Goal: Navigation & Orientation: Find specific page/section

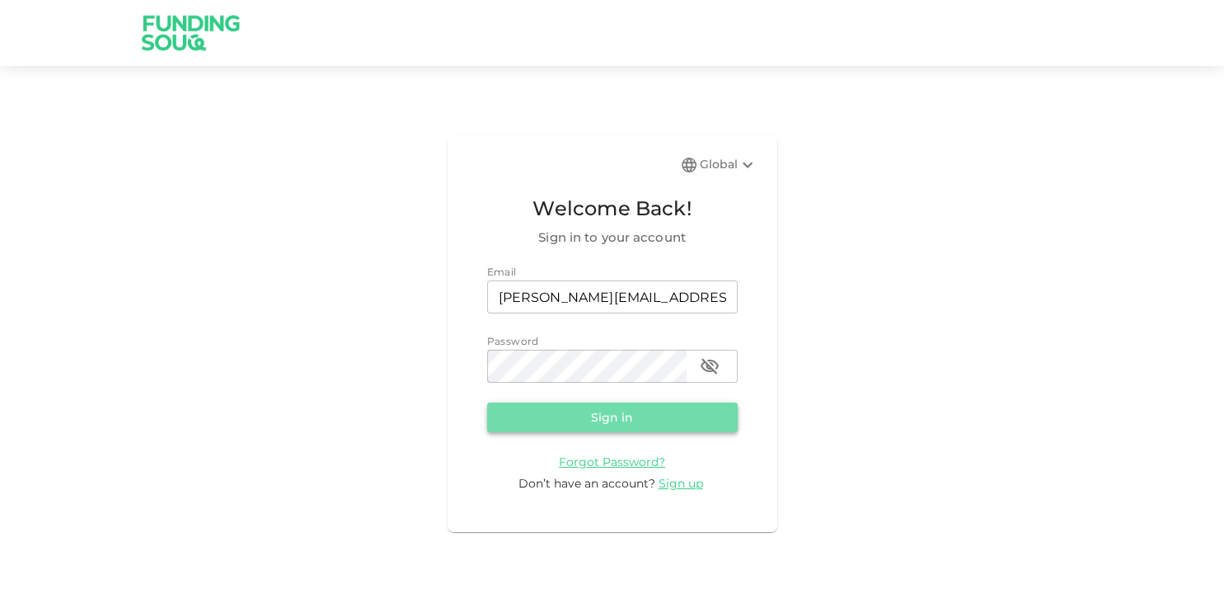
click at [606, 426] on button "Sign in" at bounding box center [612, 417] width 251 height 30
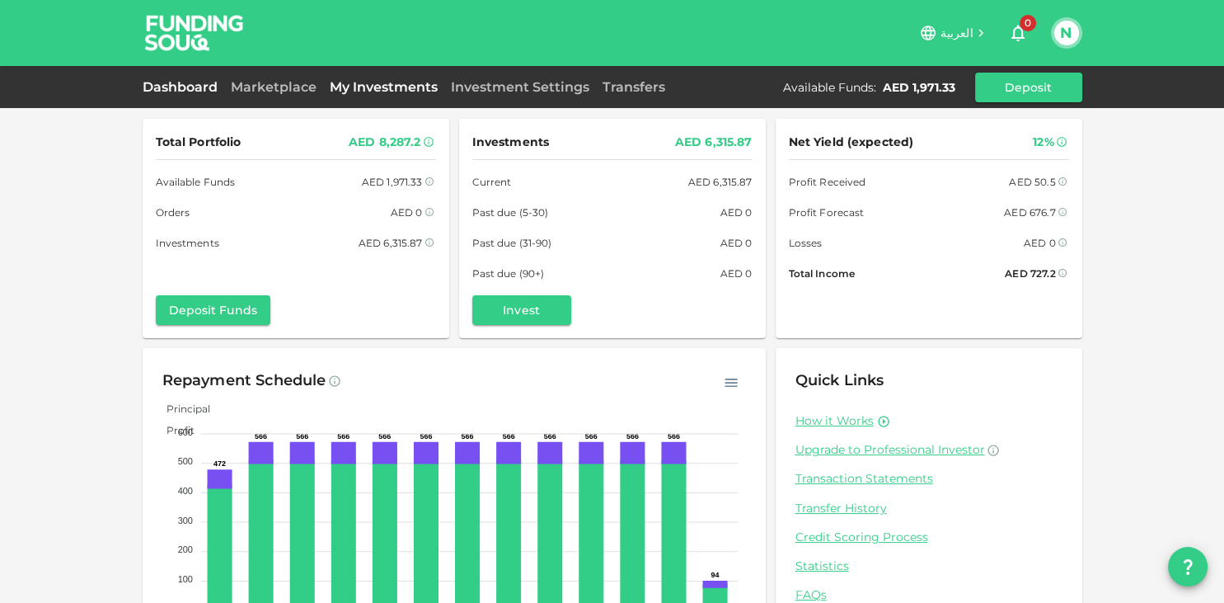
click at [372, 94] on link "My Investments" at bounding box center [383, 87] width 121 height 16
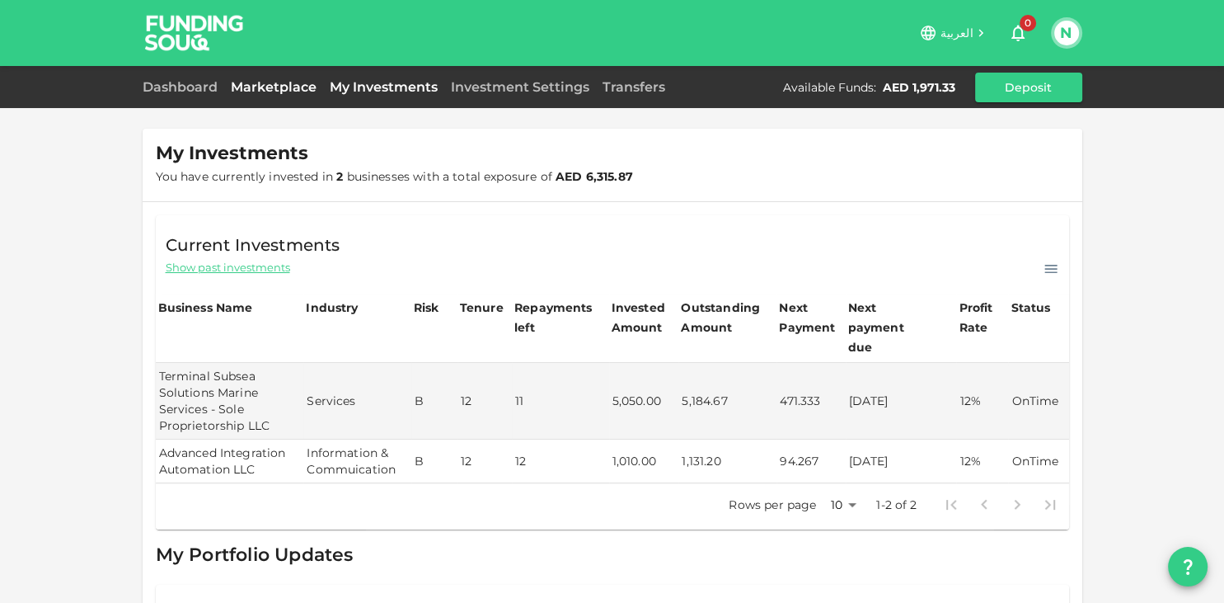
click at [282, 90] on link "Marketplace" at bounding box center [273, 87] width 99 height 16
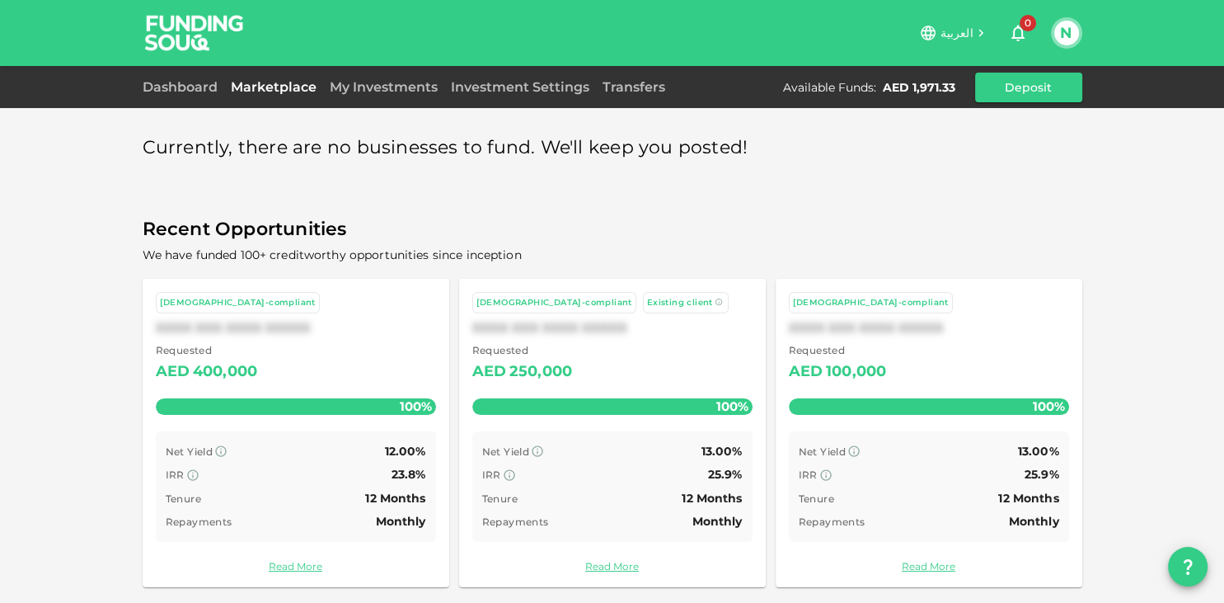
click at [311, 363] on div "Requested AED 400,000" at bounding box center [296, 363] width 280 height 42
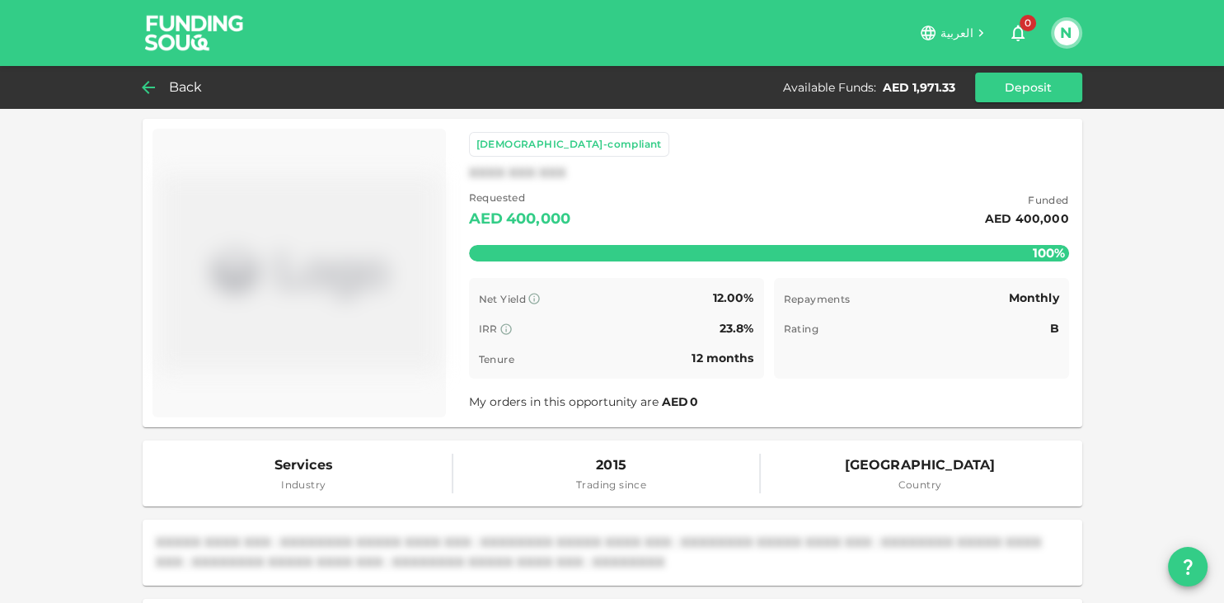
click at [157, 86] on icon at bounding box center [149, 88] width 20 height 20
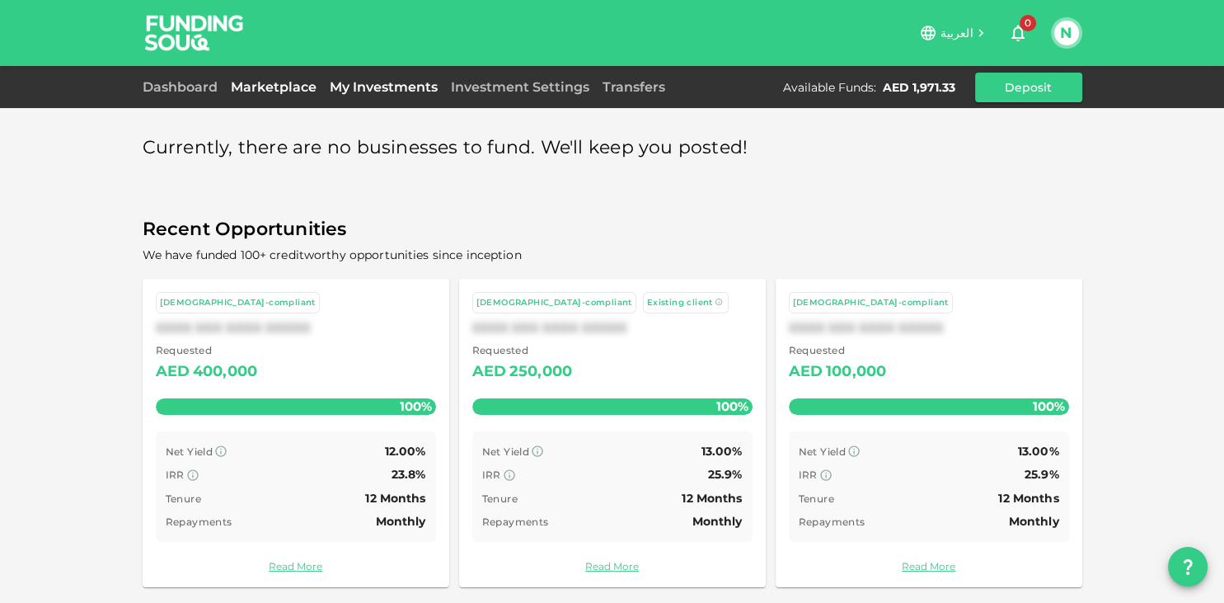
click at [354, 90] on link "My Investments" at bounding box center [383, 87] width 121 height 16
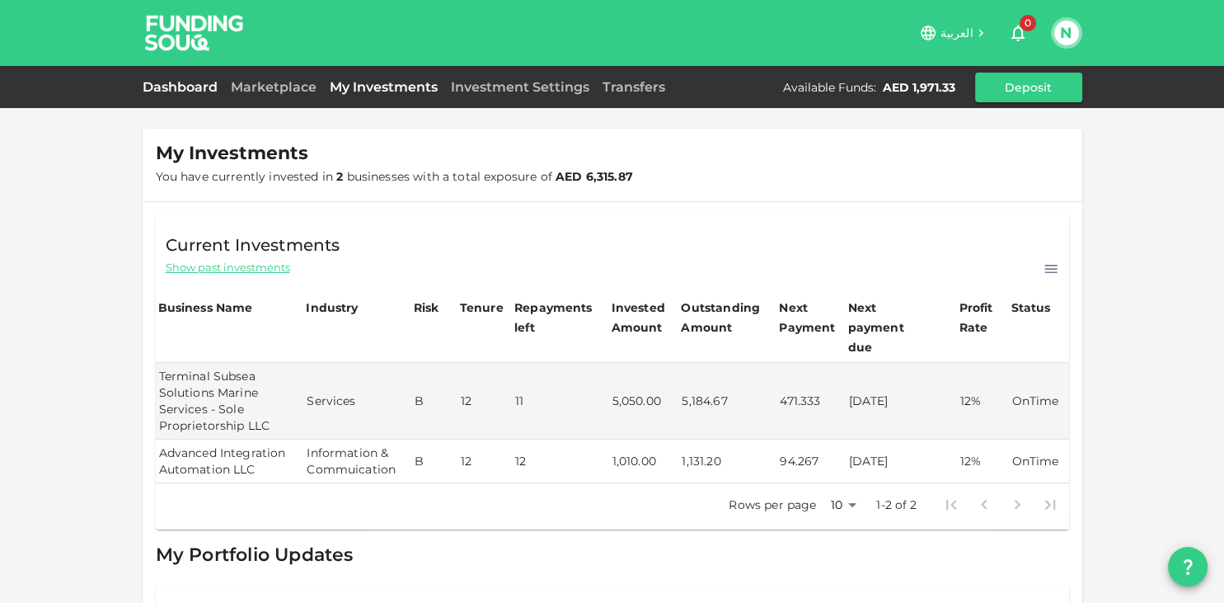
click at [176, 87] on link "Dashboard" at bounding box center [184, 87] width 82 height 16
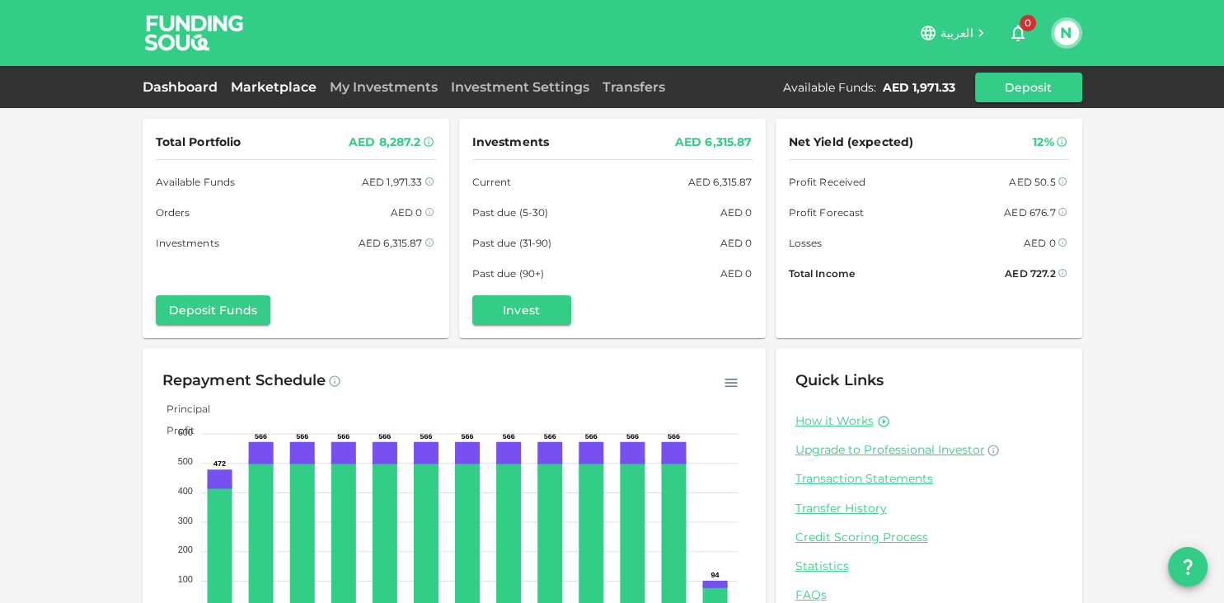
click at [272, 89] on link "Marketplace" at bounding box center [273, 87] width 99 height 16
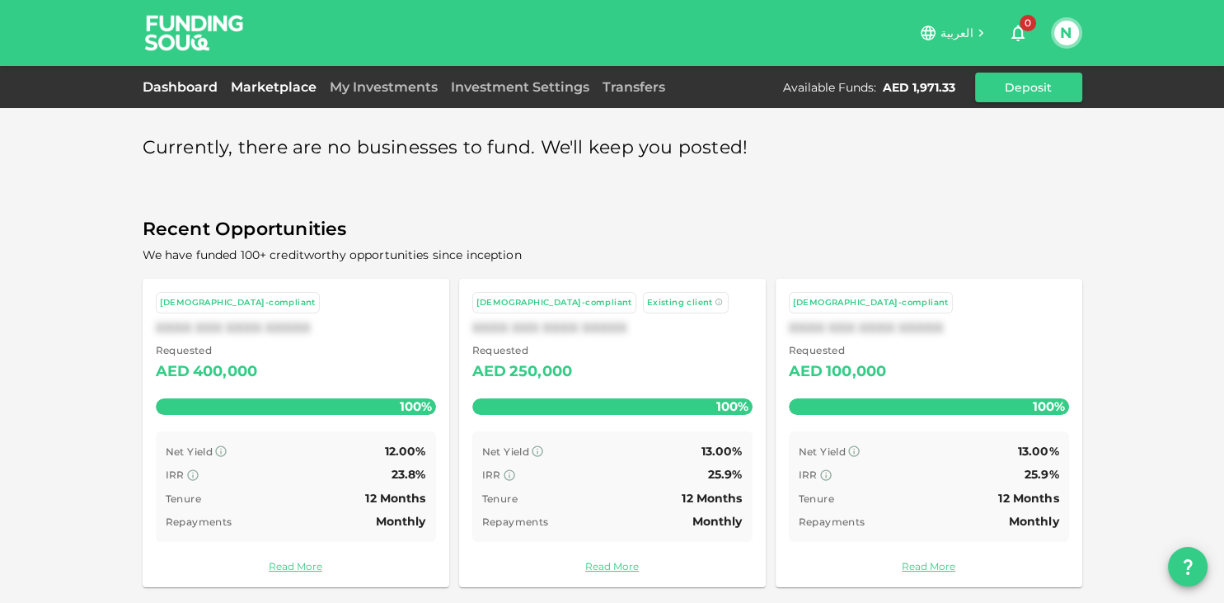
click at [193, 88] on link "Dashboard" at bounding box center [184, 87] width 82 height 16
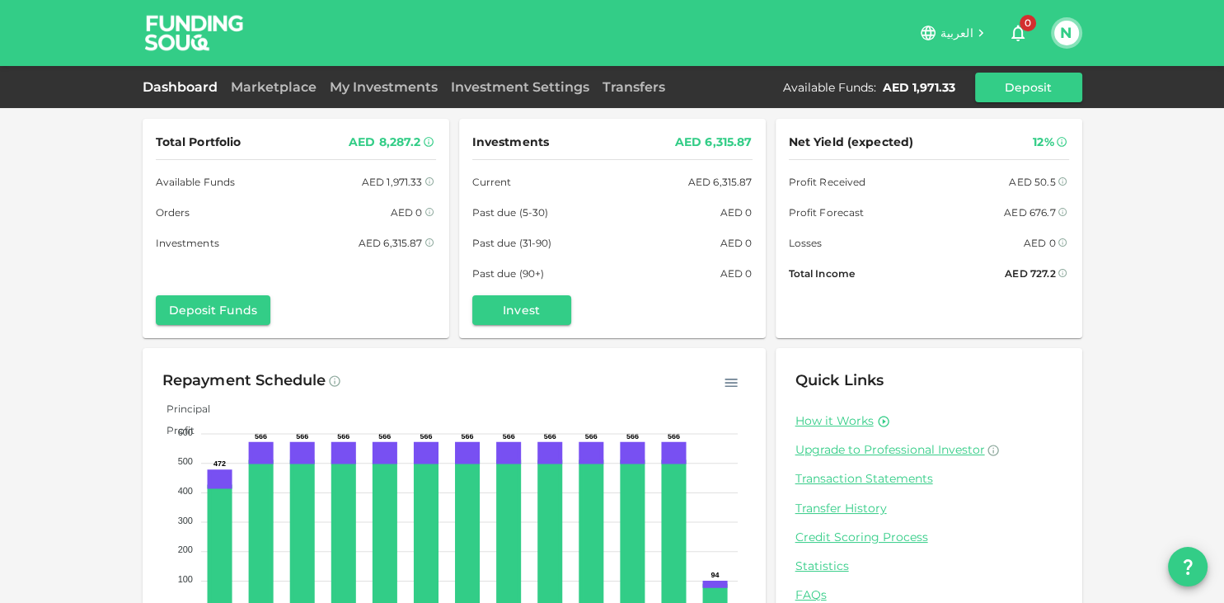
click at [1064, 36] on button "N" at bounding box center [1067, 33] width 25 height 25
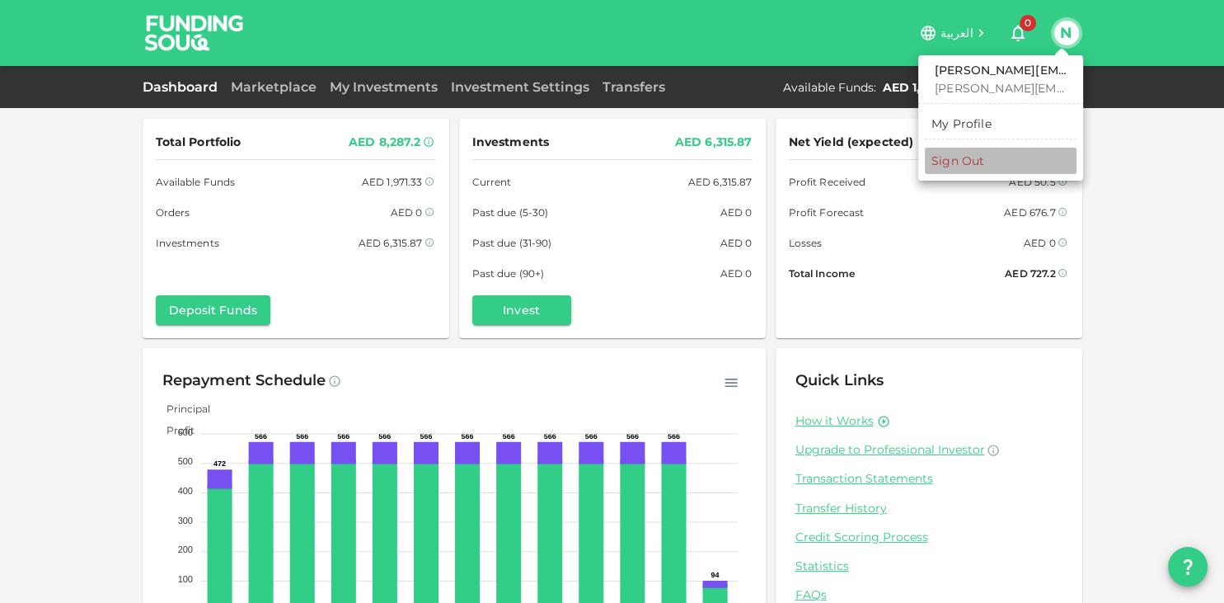
click at [963, 159] on div "Sign Out" at bounding box center [958, 161] width 53 height 16
